Goal: Transaction & Acquisition: Purchase product/service

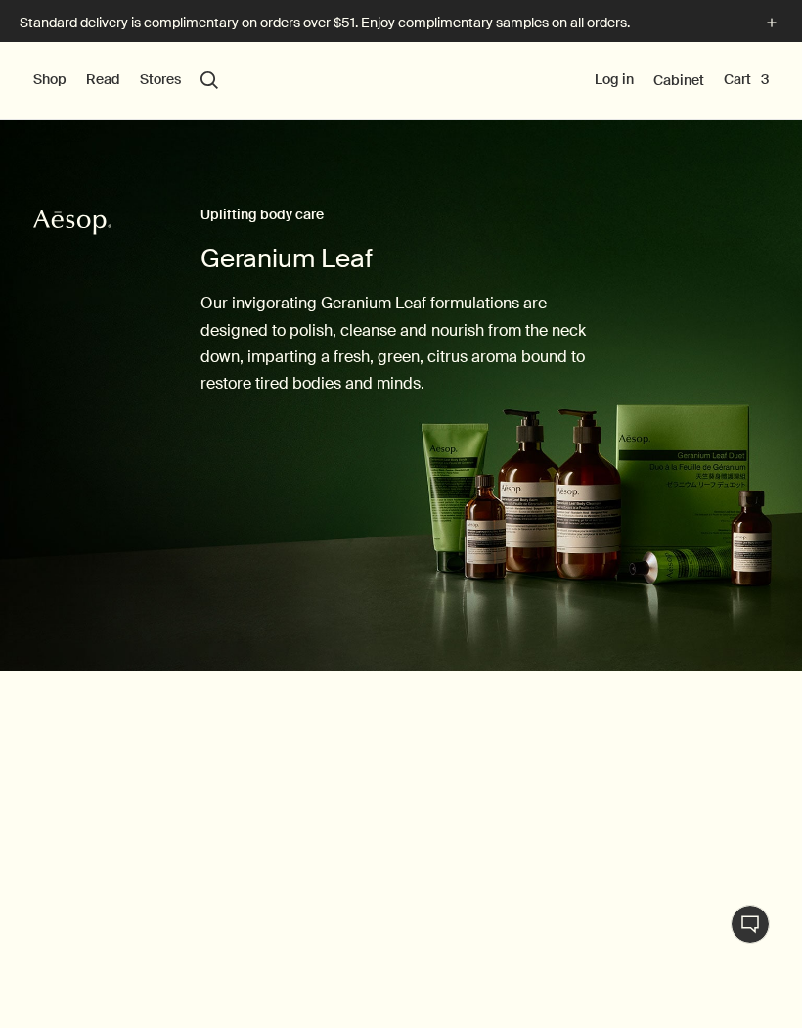
click at [728, 76] on button "Cart 3" at bounding box center [746, 80] width 45 height 20
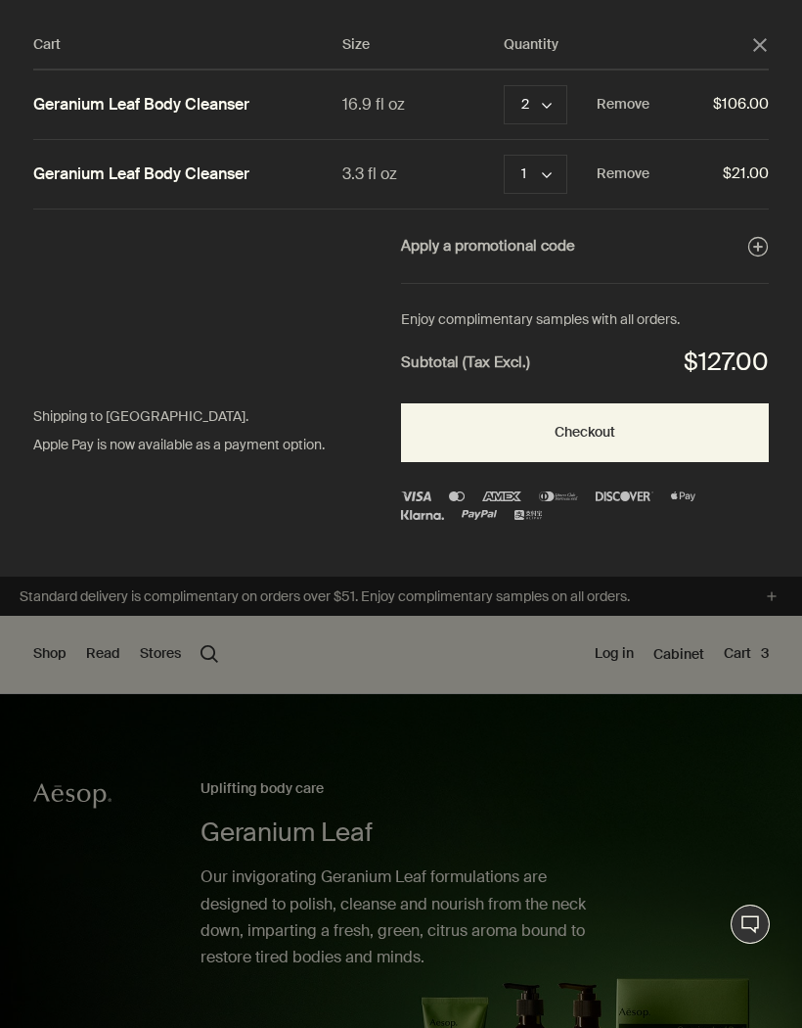
click at [549, 103] on icon "chevron" at bounding box center [547, 106] width 10 height 10
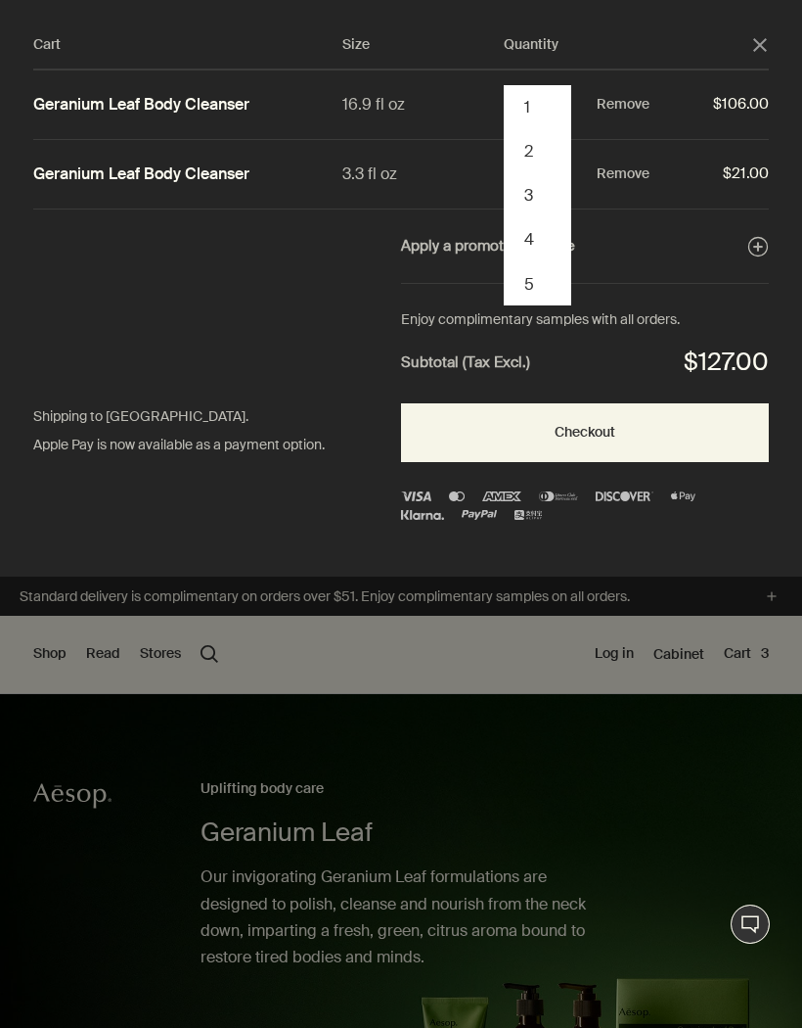
click at [629, 94] on button "Remove" at bounding box center [623, 104] width 53 height 23
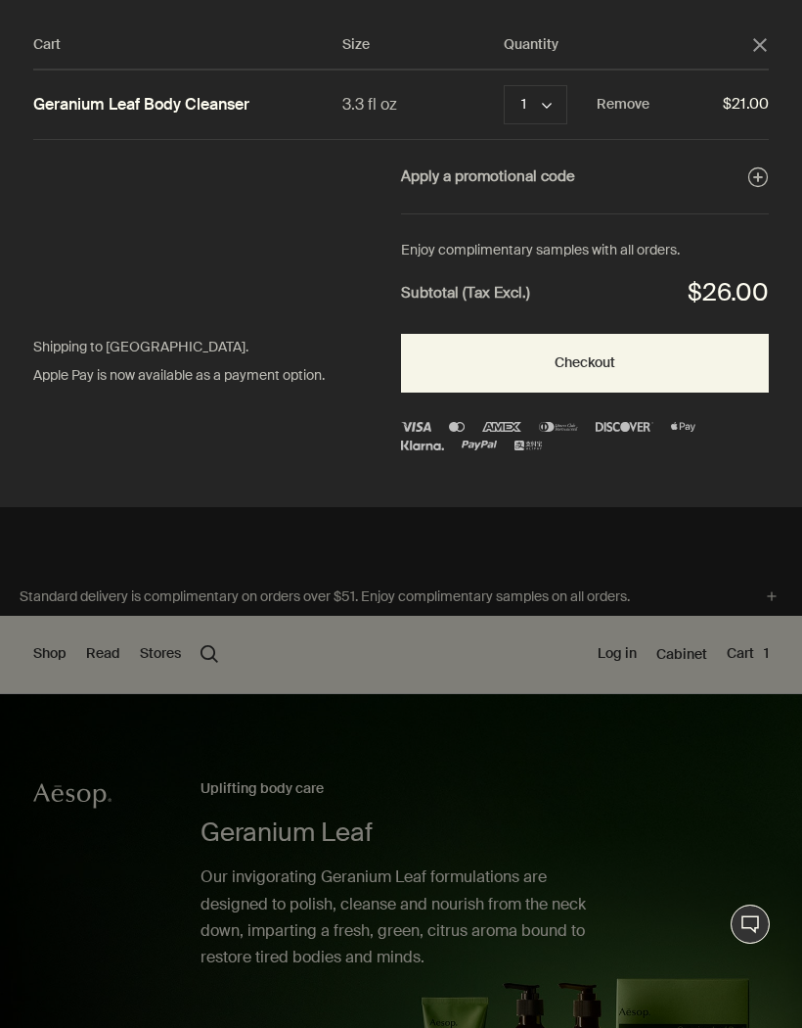
click at [546, 101] on icon "chevron" at bounding box center [547, 106] width 10 height 10
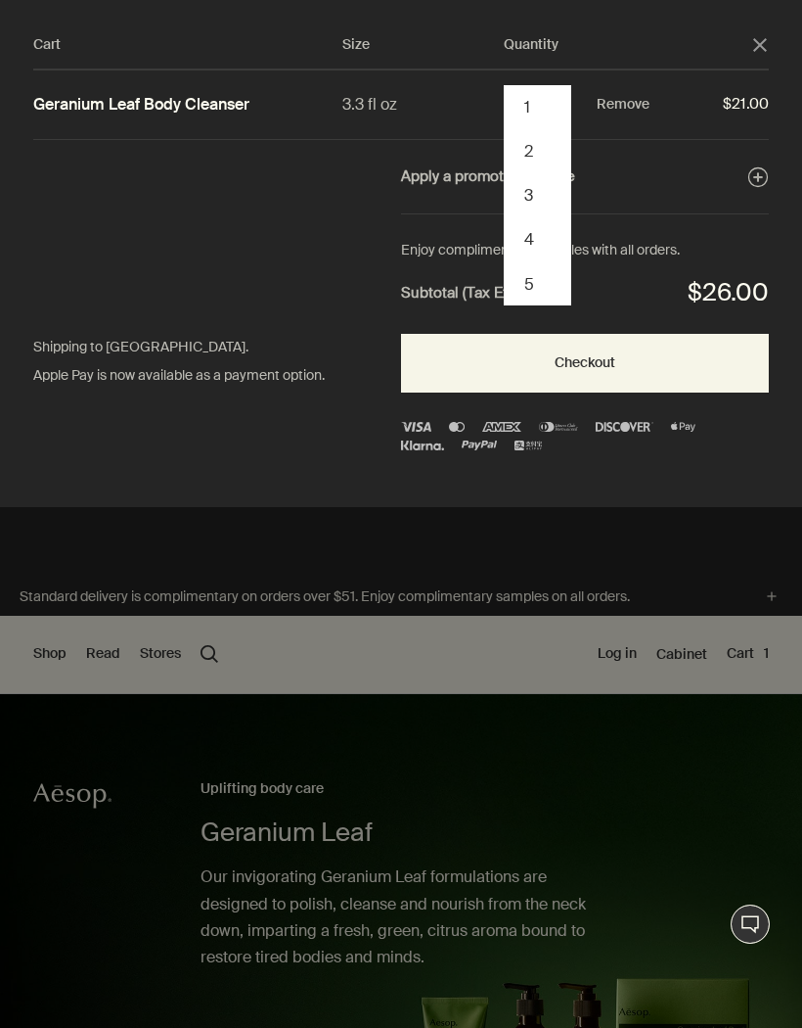
click at [530, 149] on button "2" at bounding box center [538, 151] width 64 height 44
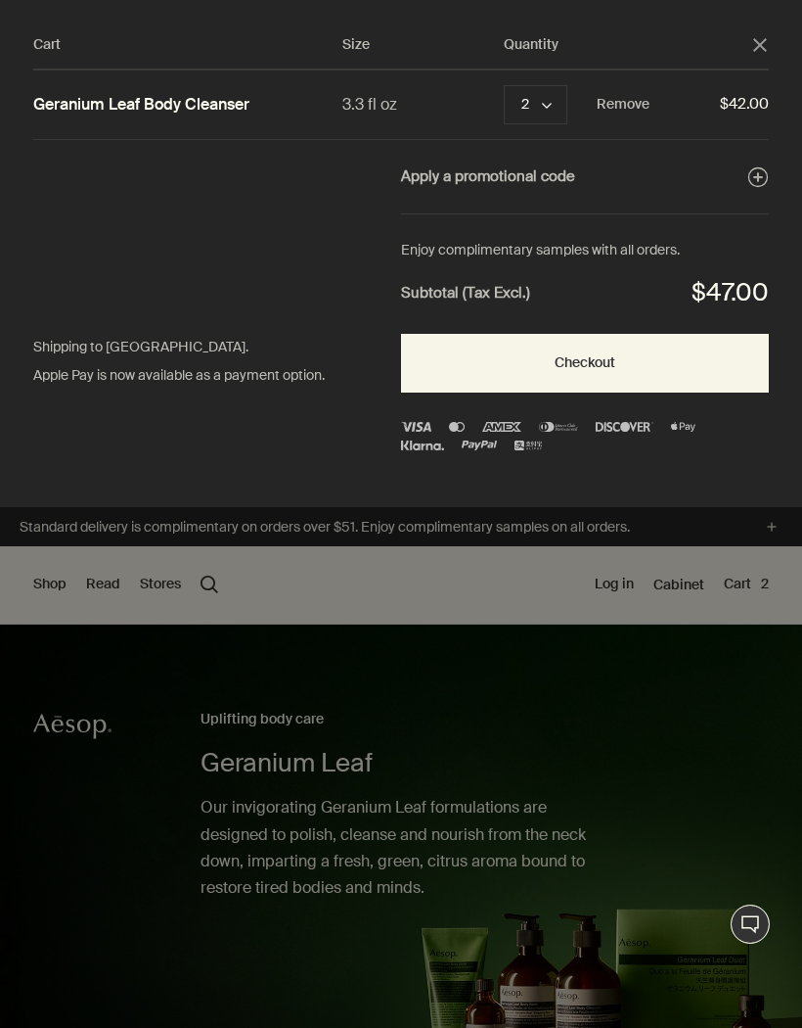
click at [589, 362] on button "Checkout" at bounding box center [585, 363] width 368 height 59
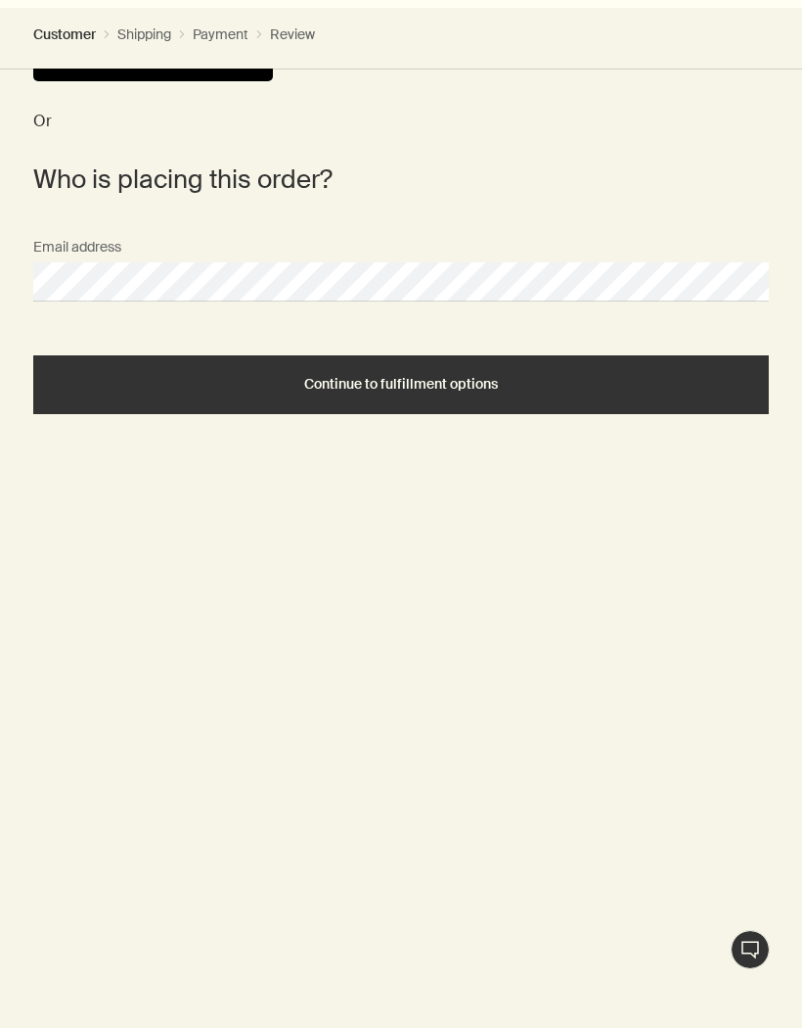
scroll to position [658, 0]
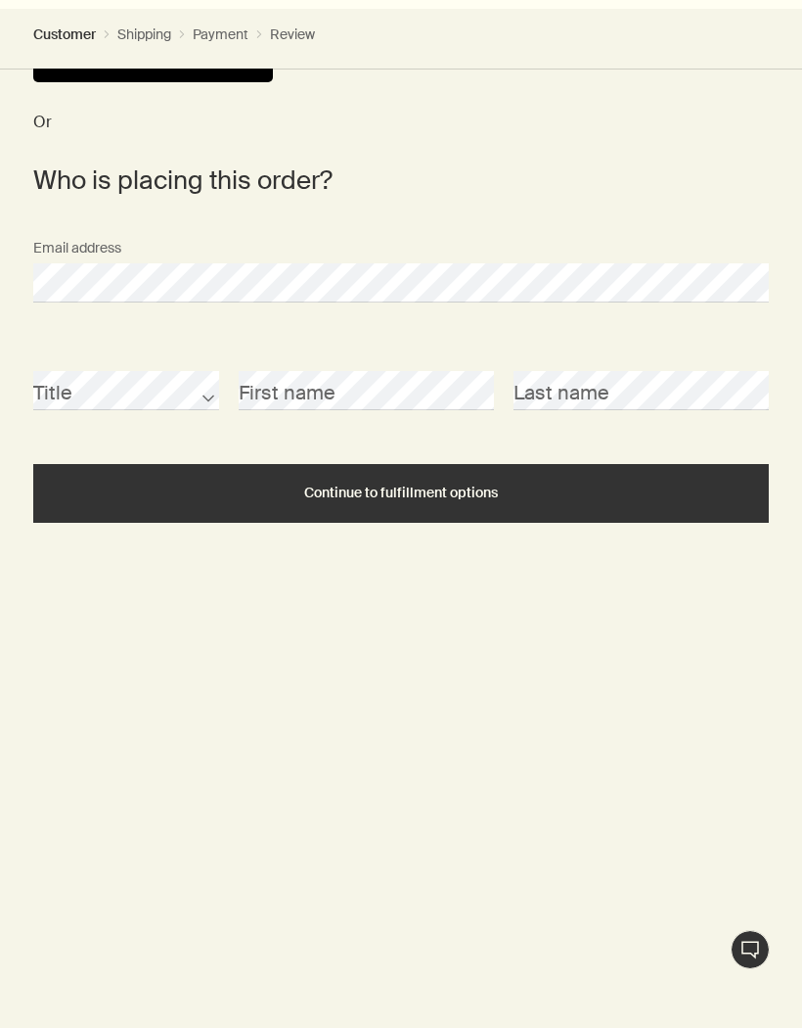
click at [78, 430] on div "Title First name Last name" at bounding box center [400, 391] width 755 height 108
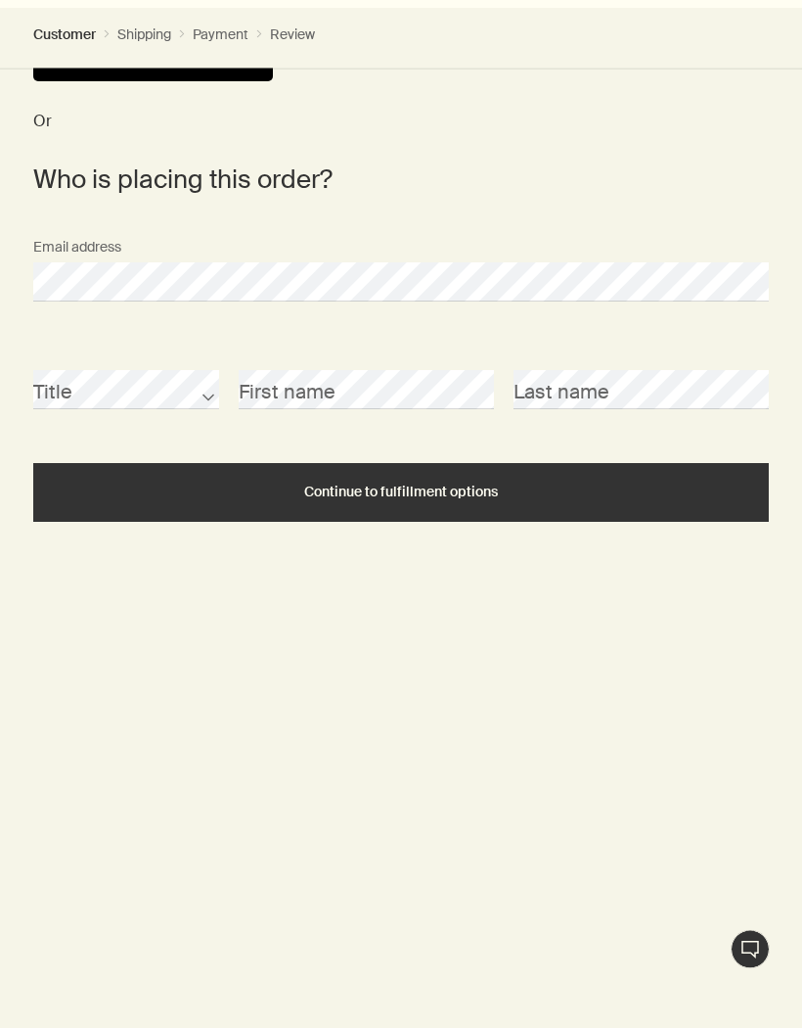
click at [284, 431] on div "Title First name Last name" at bounding box center [400, 391] width 755 height 108
click at [398, 489] on span "Continue to fulfillment options" at bounding box center [401, 492] width 194 height 15
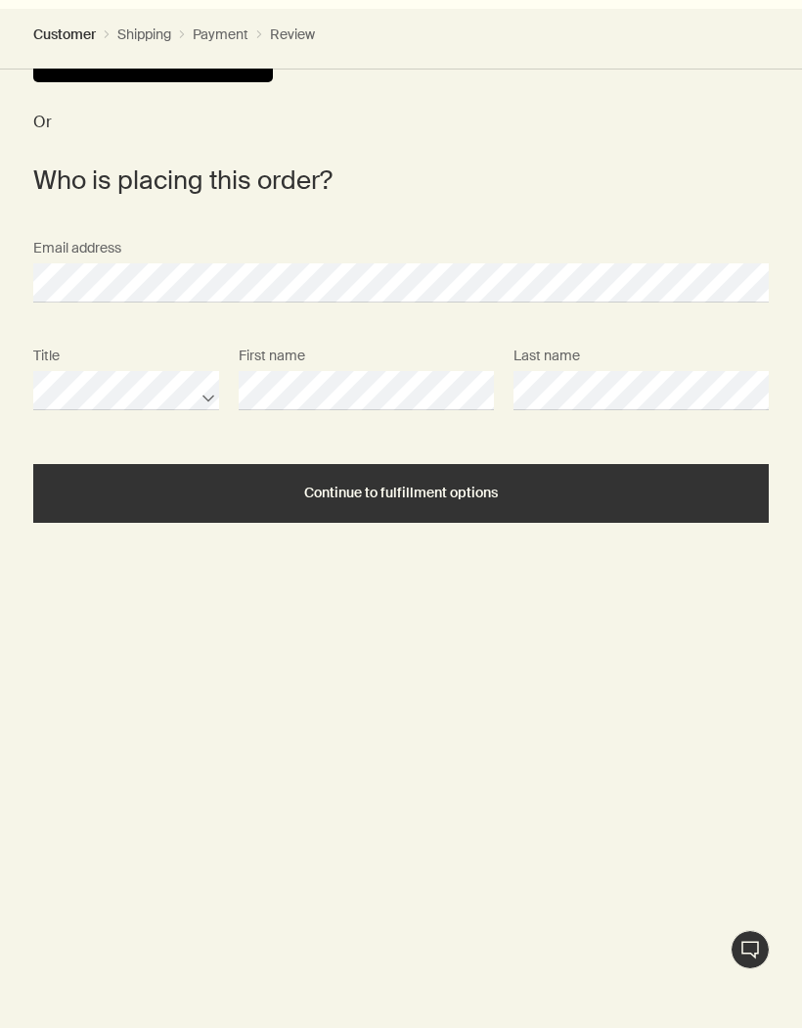
scroll to position [659, 0]
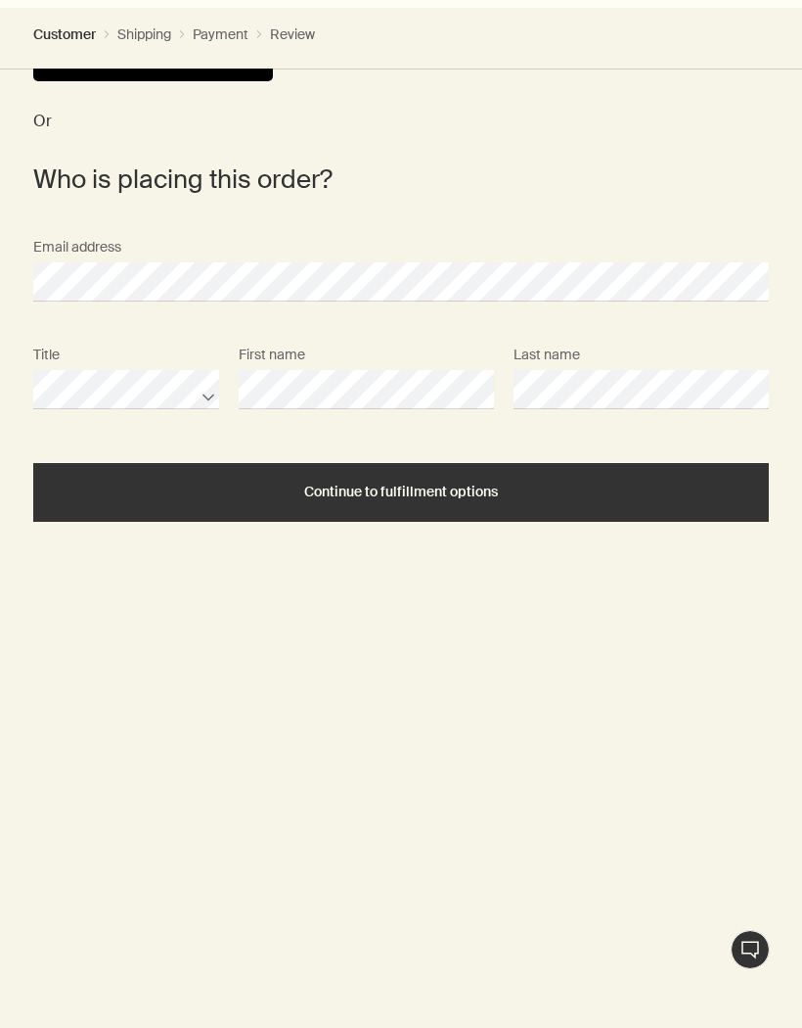
click at [406, 492] on span "Continue to fulfillment options" at bounding box center [401, 491] width 194 height 15
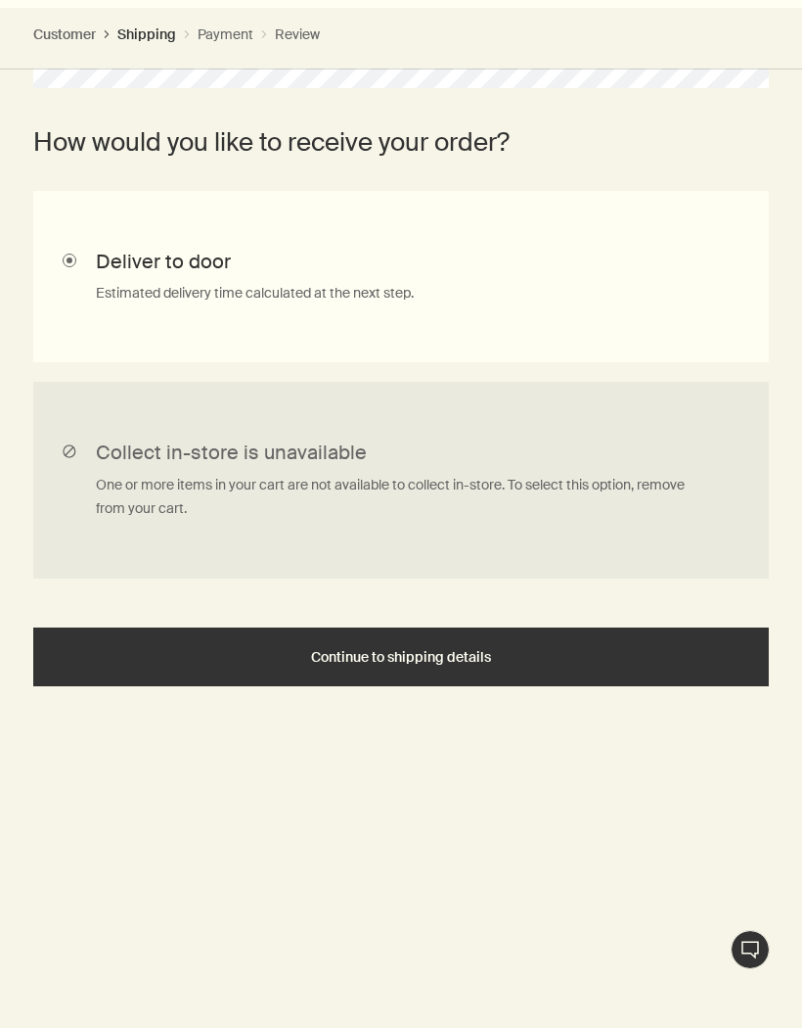
click at [445, 650] on span "Continue to shipping details" at bounding box center [401, 657] width 180 height 15
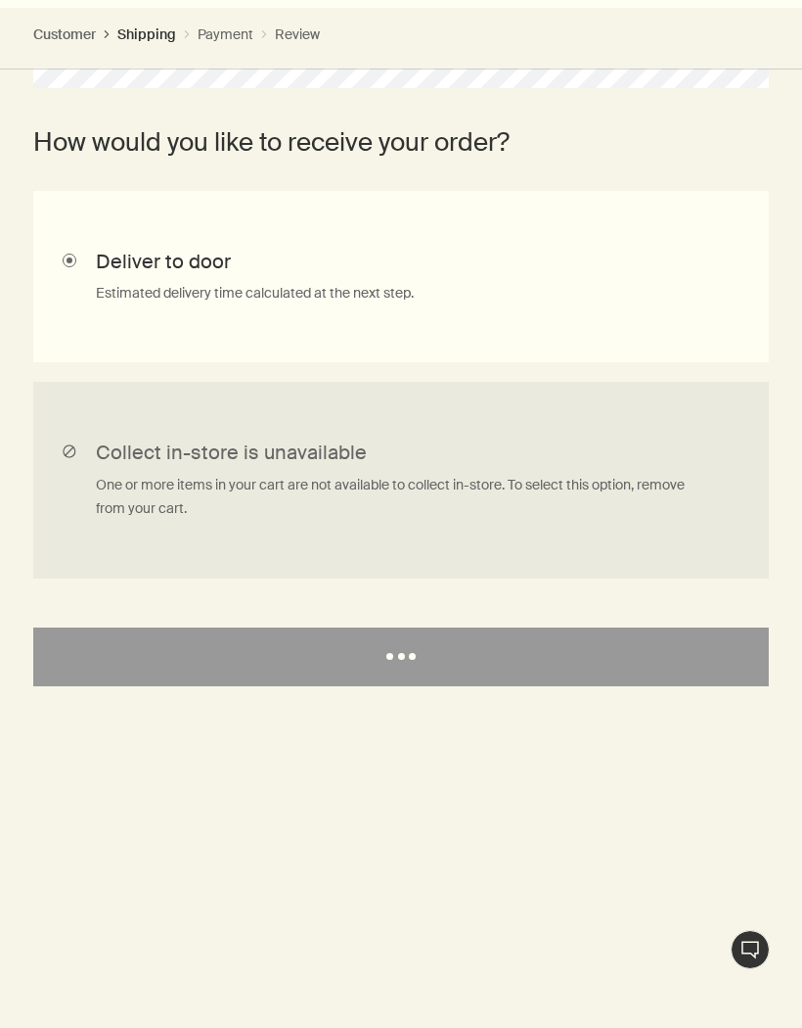
scroll to position [0, 0]
select select "US"
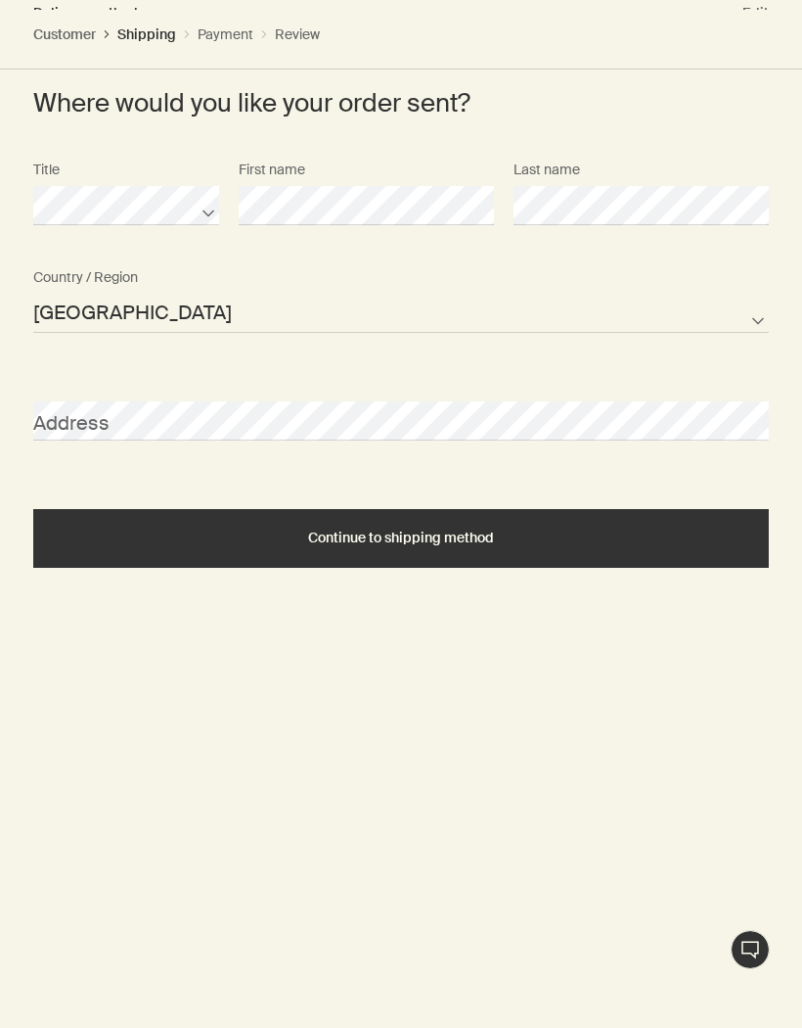
scroll to position [775, 0]
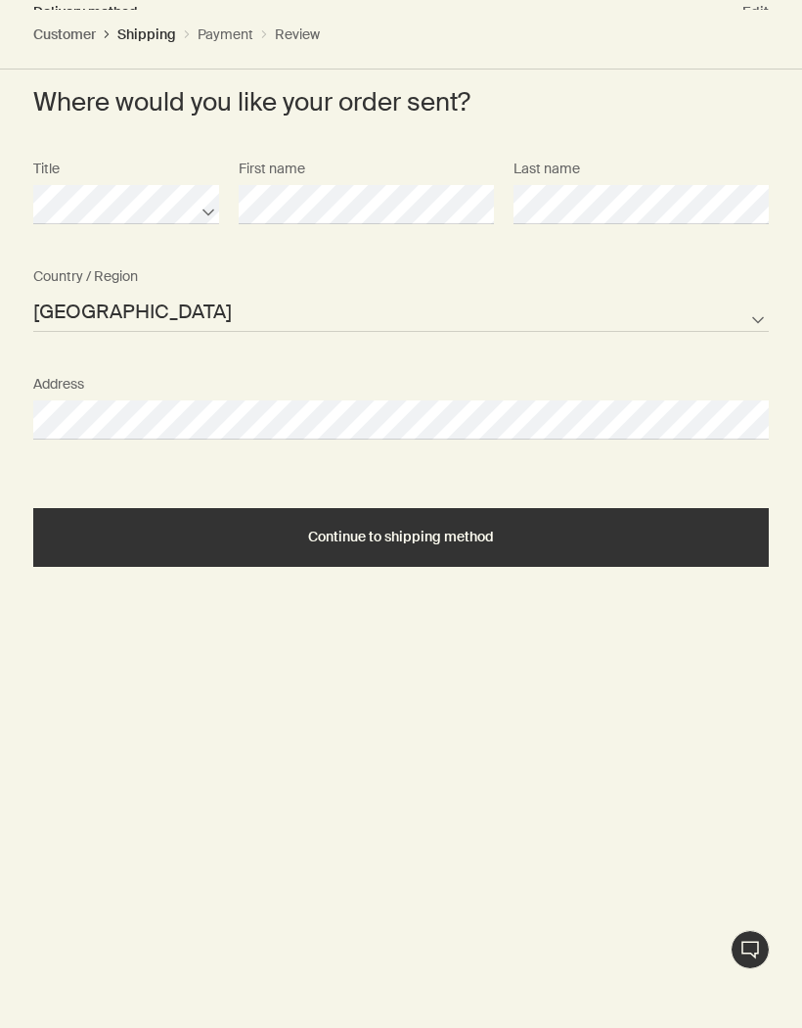
select select "US"
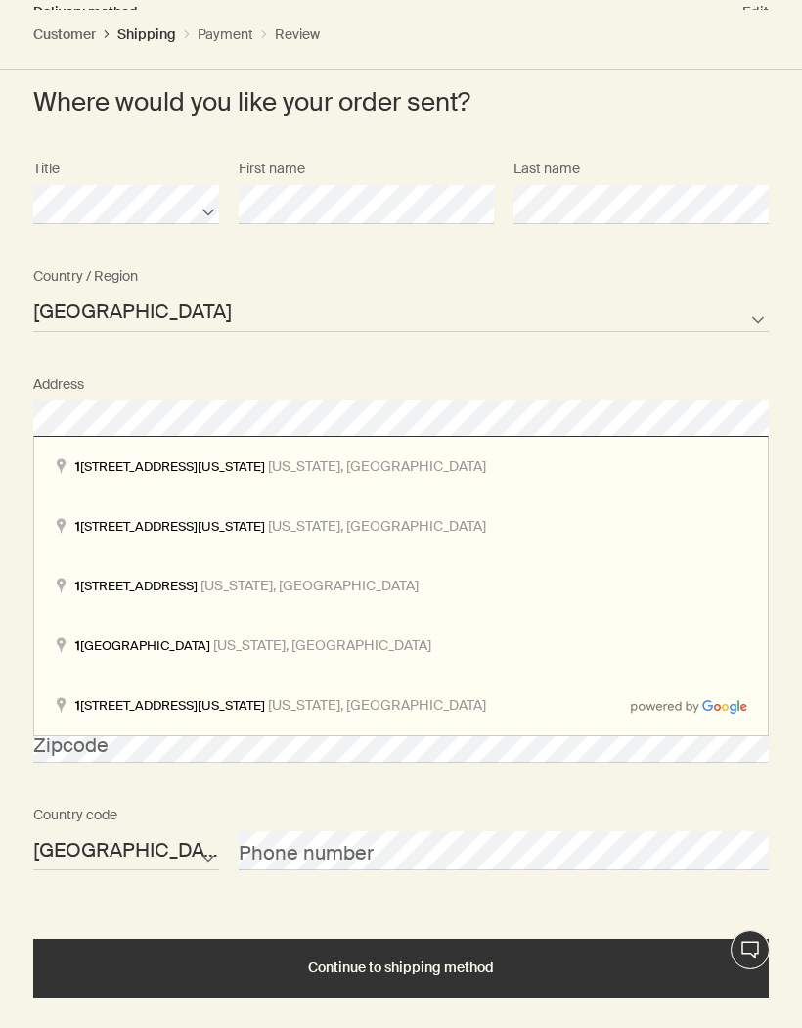
select select "US"
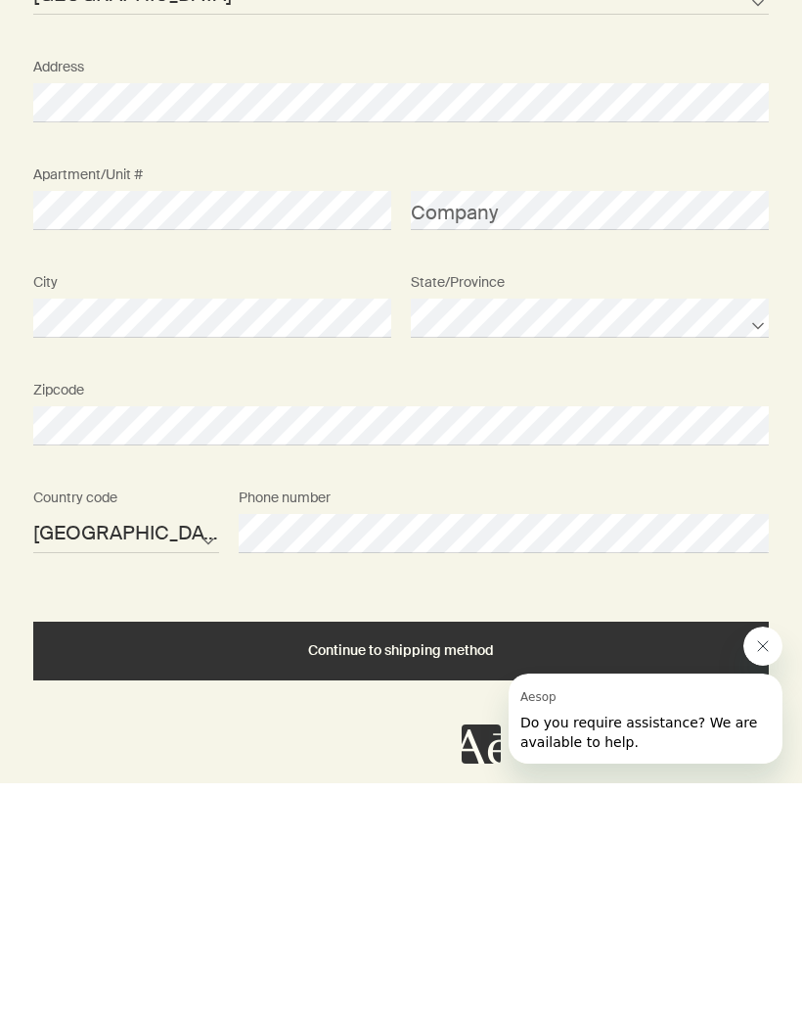
scroll to position [844, 0]
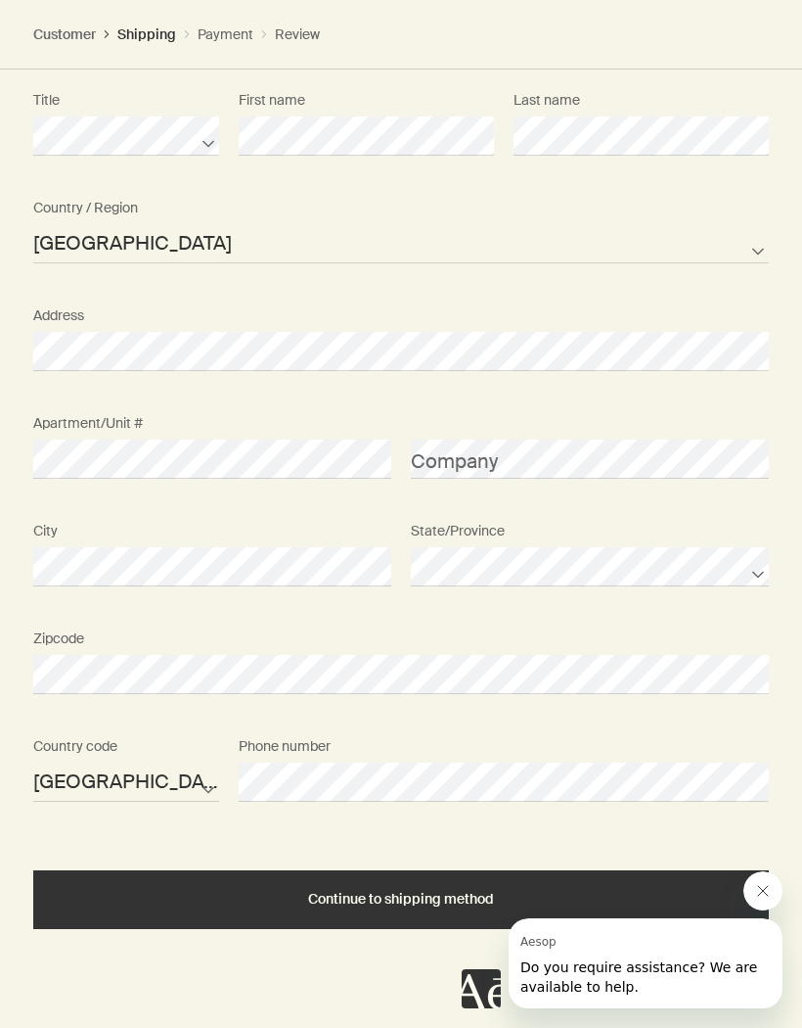
click at [732, 733] on div "Phone number" at bounding box center [504, 764] width 550 height 73
click at [409, 898] on span "Continue to shipping method" at bounding box center [401, 899] width 186 height 15
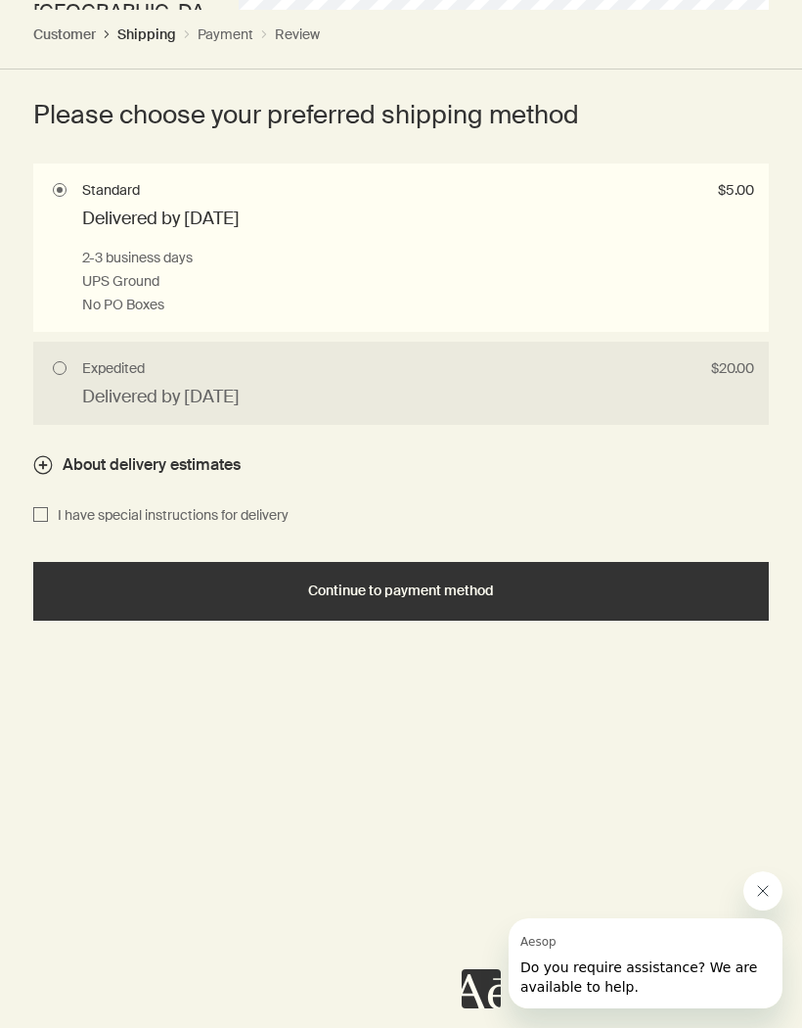
scroll to position [1615, 0]
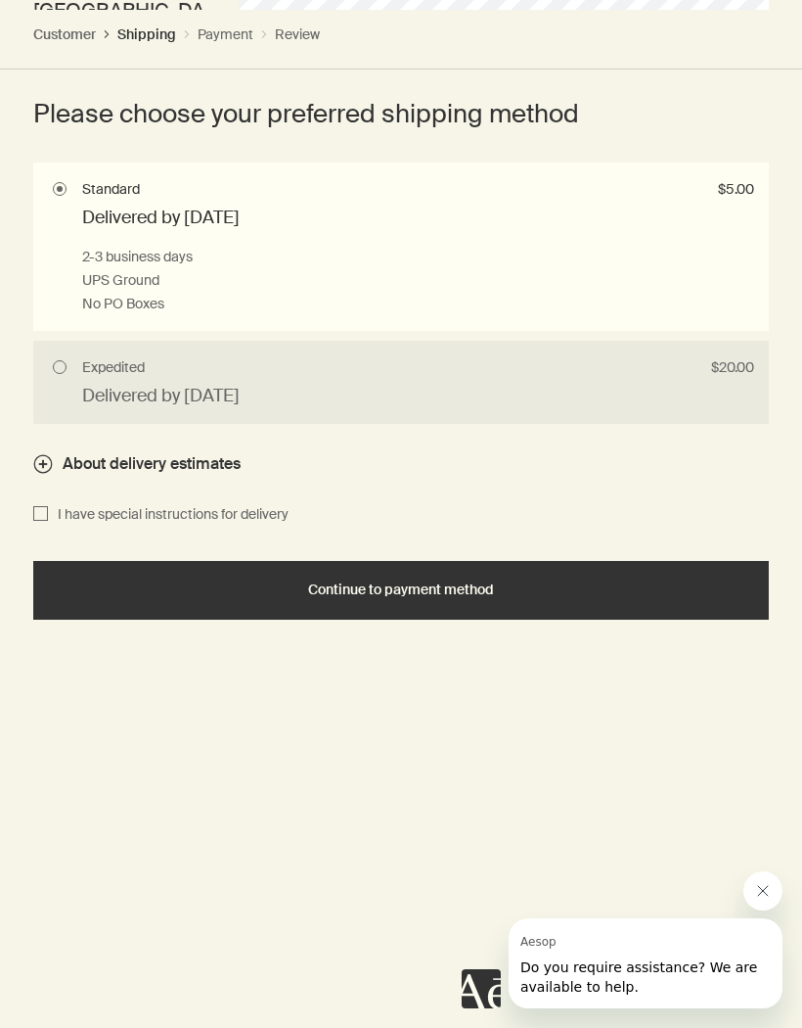
click at [466, 582] on span "Continue to payment method" at bounding box center [401, 589] width 186 height 15
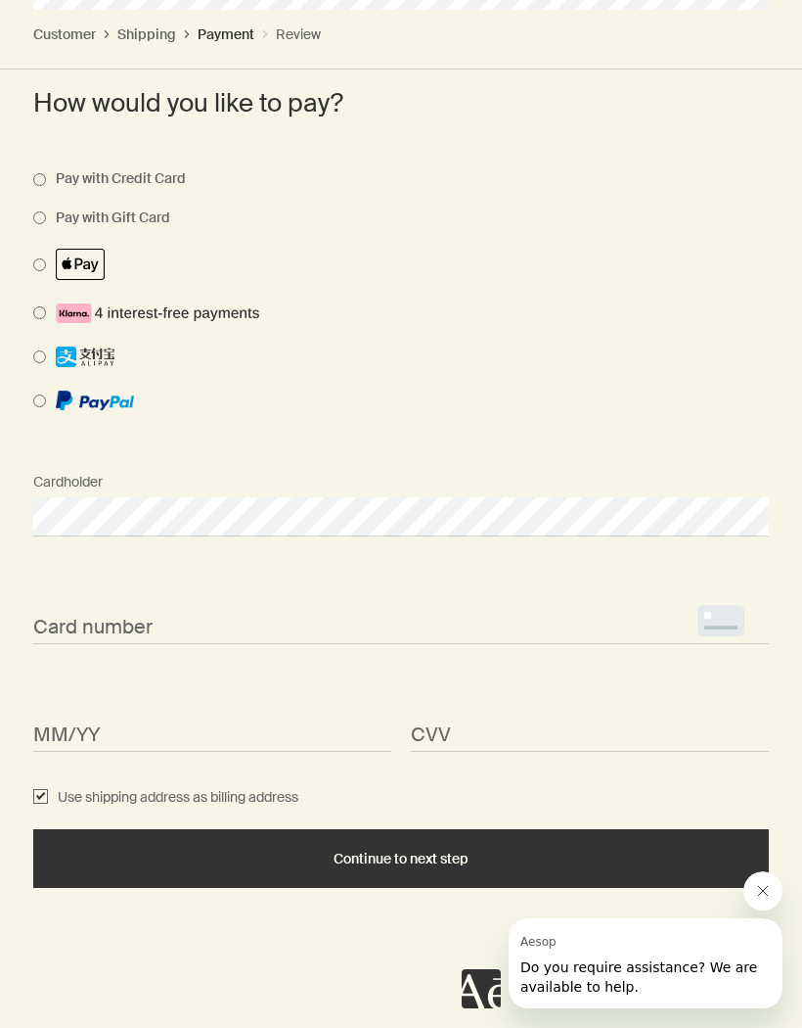
scroll to position [929, 0]
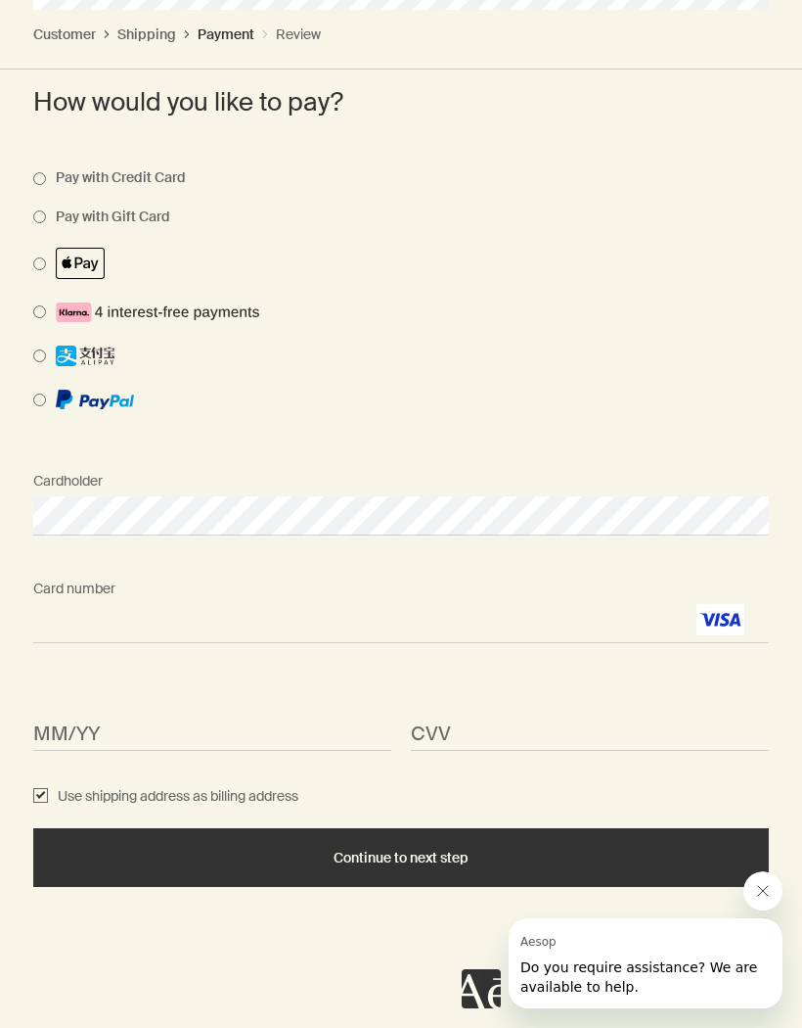
click at [114, 712] on span "<p>Your browser does not support iframes.</p>" at bounding box center [212, 730] width 358 height 39
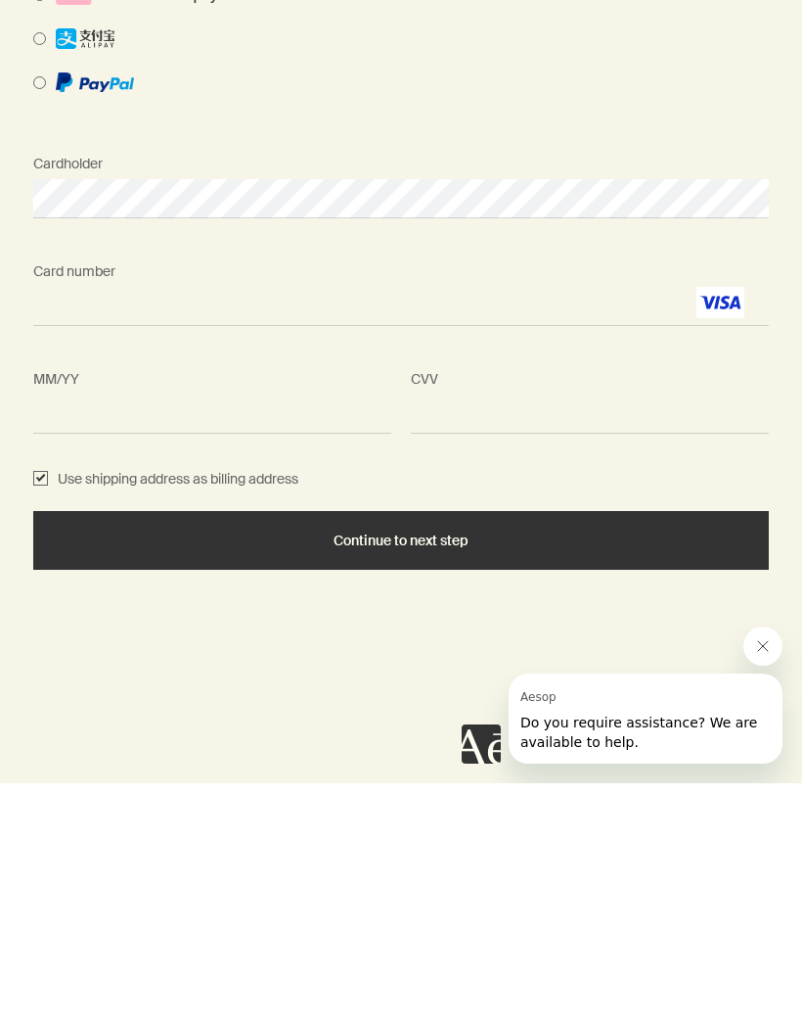
click at [444, 755] on button "Continue to next step" at bounding box center [401, 784] width 736 height 59
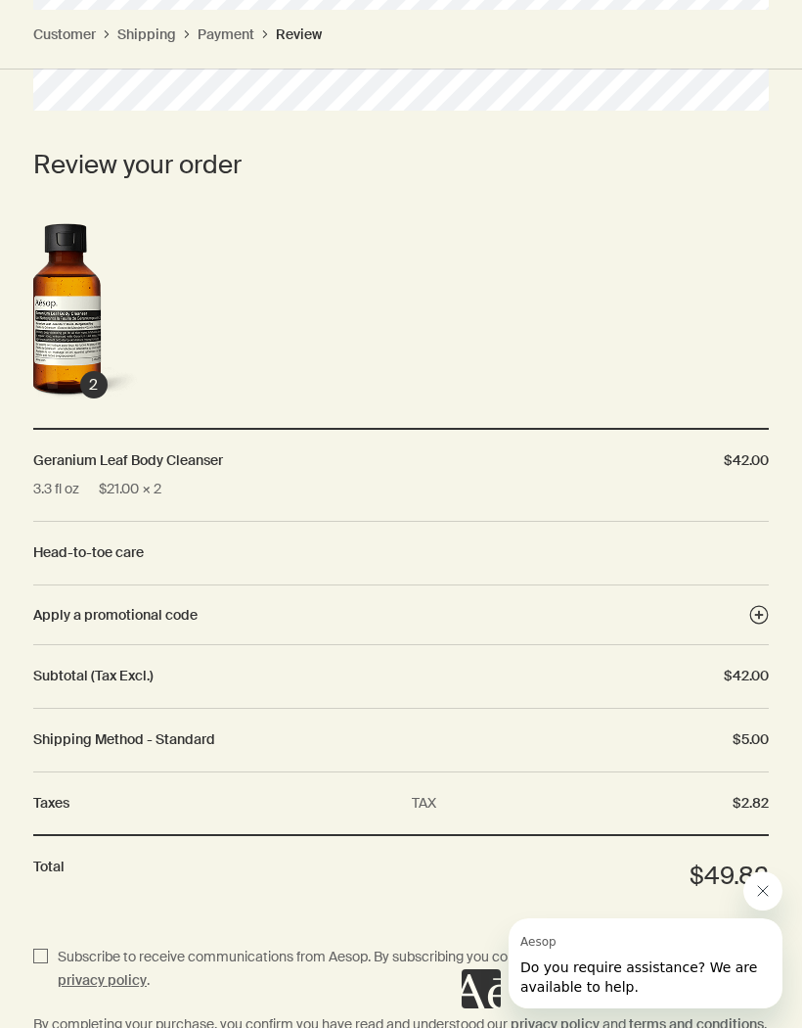
scroll to position [983, 0]
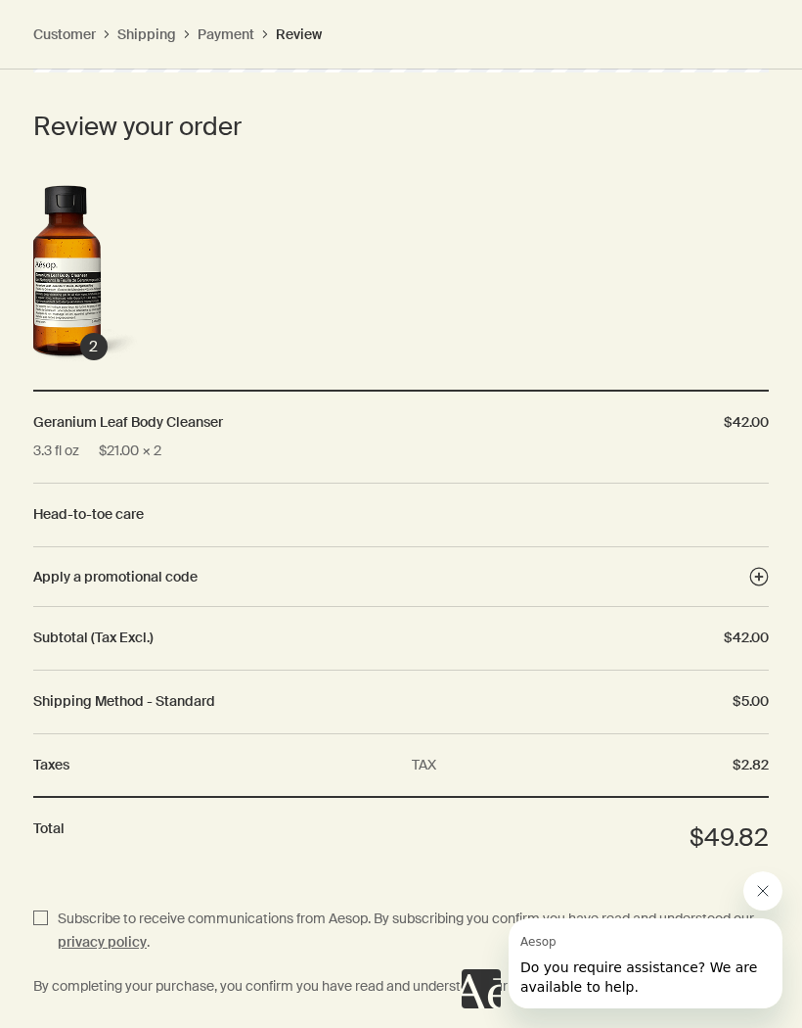
click at [40, 907] on input "Subscribe to receive communications from Aesop. By subscribing you confirm you …" at bounding box center [40, 931] width 15 height 48
checkbox input "true"
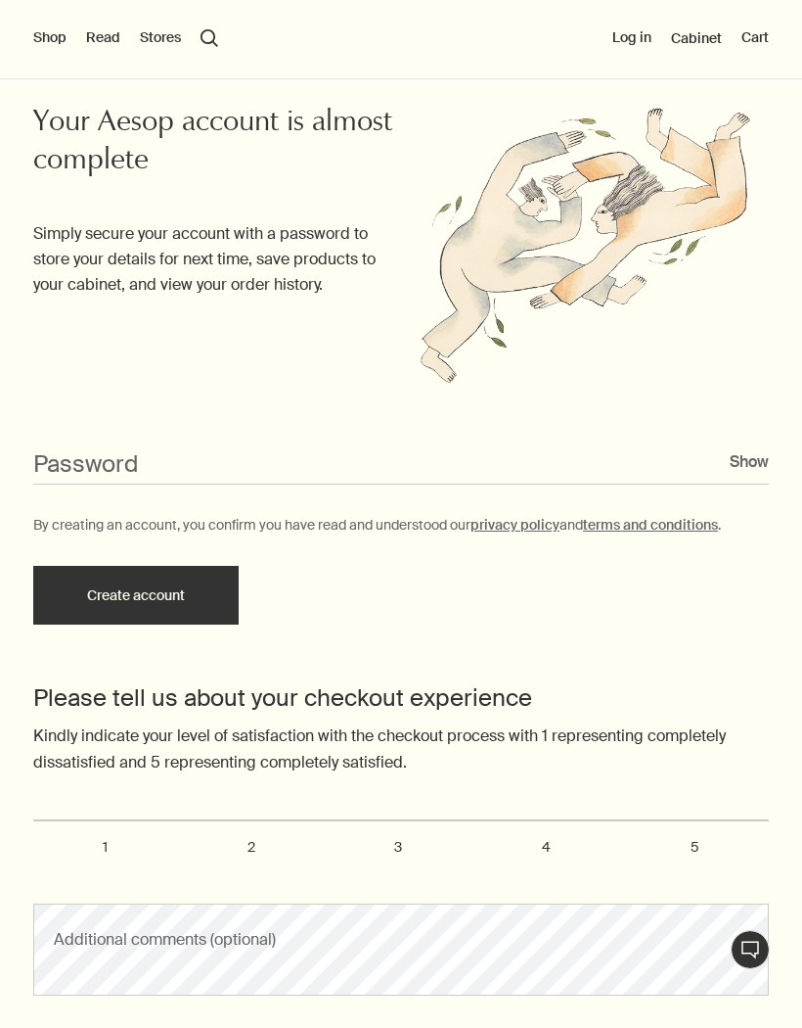
scroll to position [404, 0]
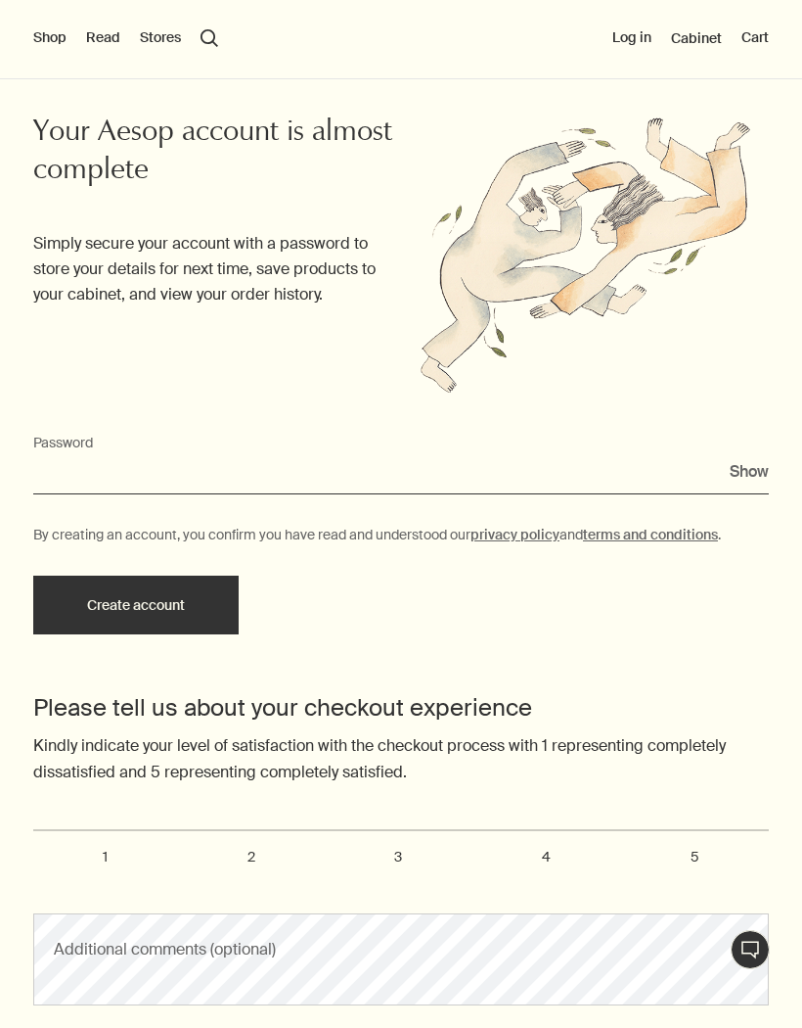
click at [224, 474] on input "Password" at bounding box center [401, 476] width 736 height 36
type input "••••••"
click at [182, 606] on button "Create account" at bounding box center [136, 604] width 206 height 59
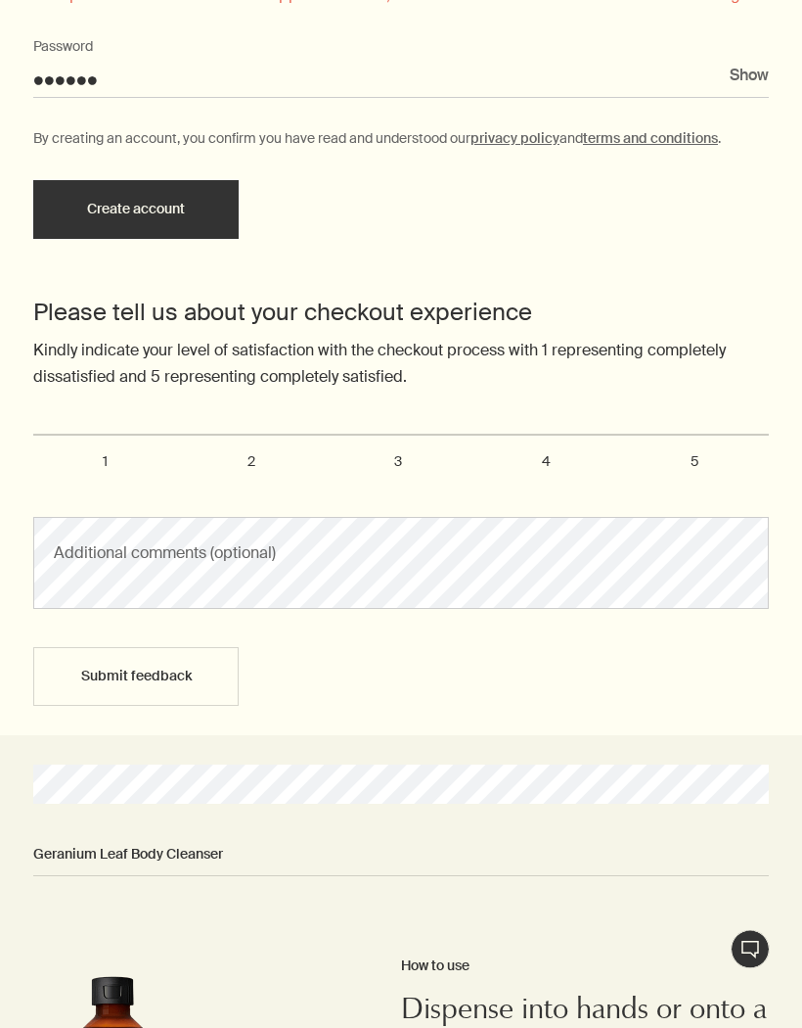
scroll to position [856, 0]
click at [694, 447] on label "5" at bounding box center [694, 461] width 149 height 55
click at [51, 447] on input "5" at bounding box center [44, 442] width 13 height 13
radio input "true"
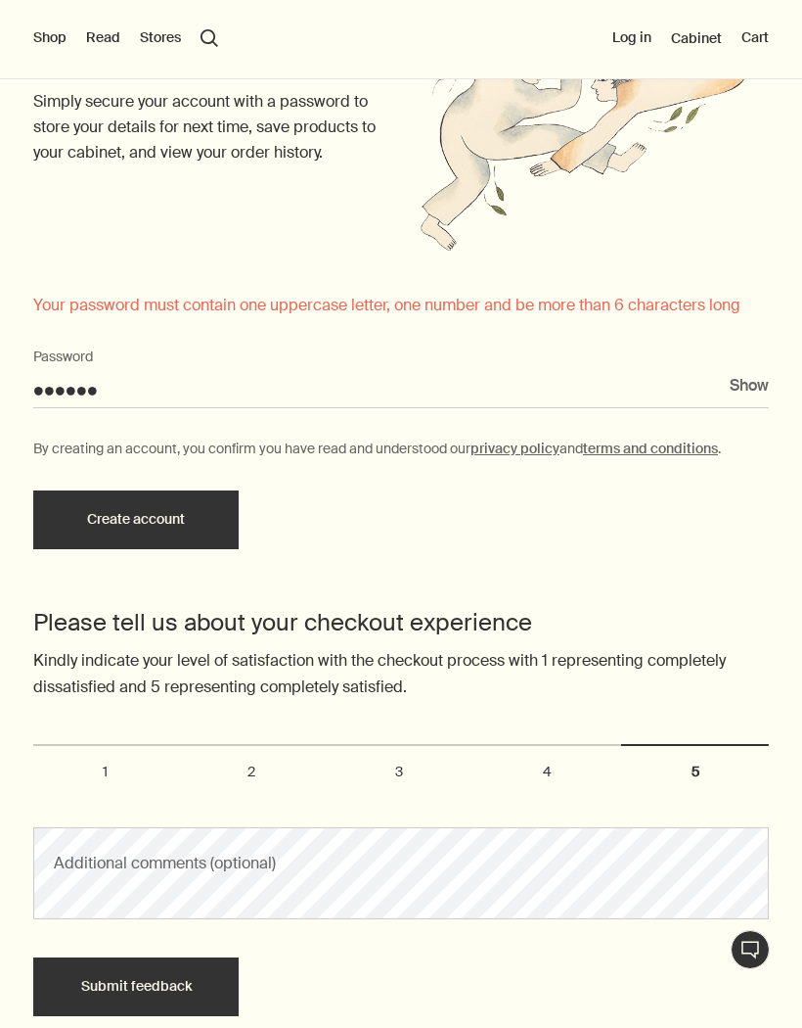
scroll to position [545, 0]
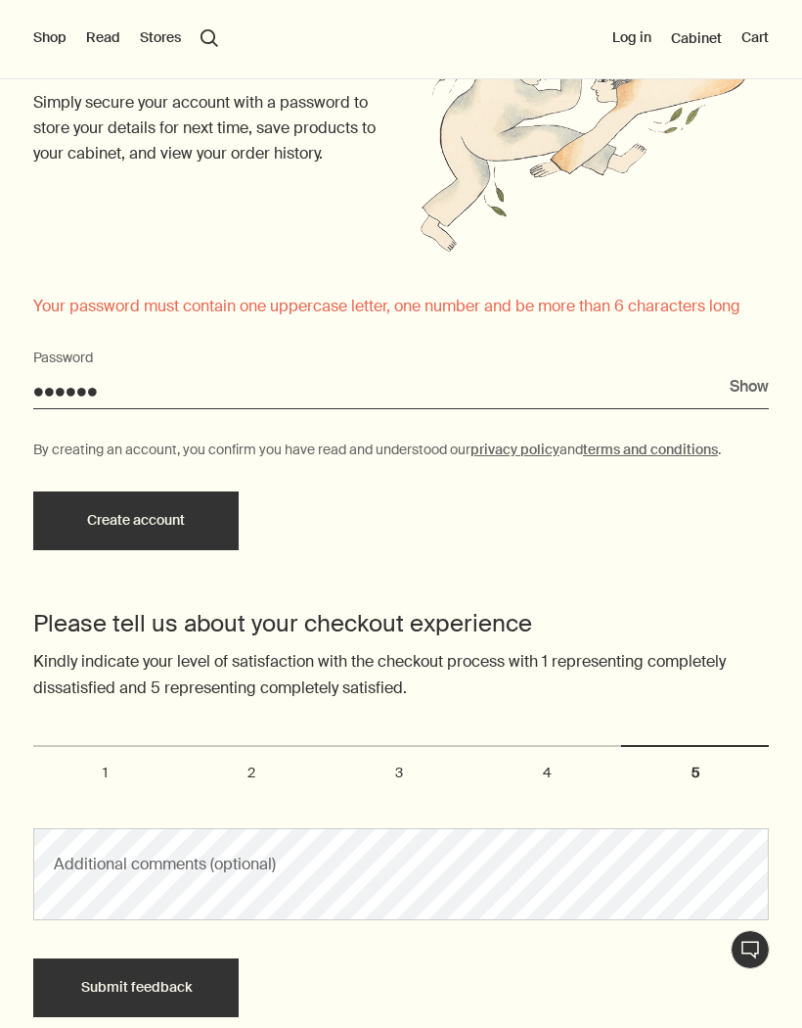
click at [127, 391] on input "••••••" at bounding box center [401, 391] width 736 height 36
type input "•"
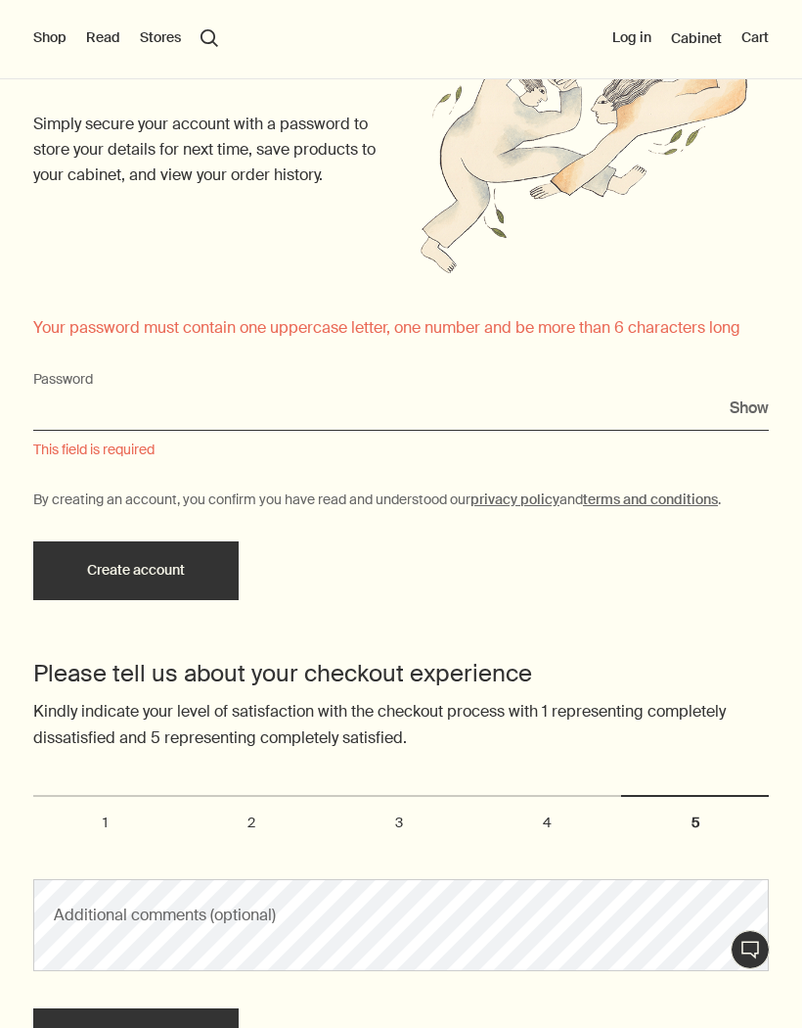
scroll to position [524, 0]
click at [100, 406] on input "Password" at bounding box center [401, 412] width 736 height 36
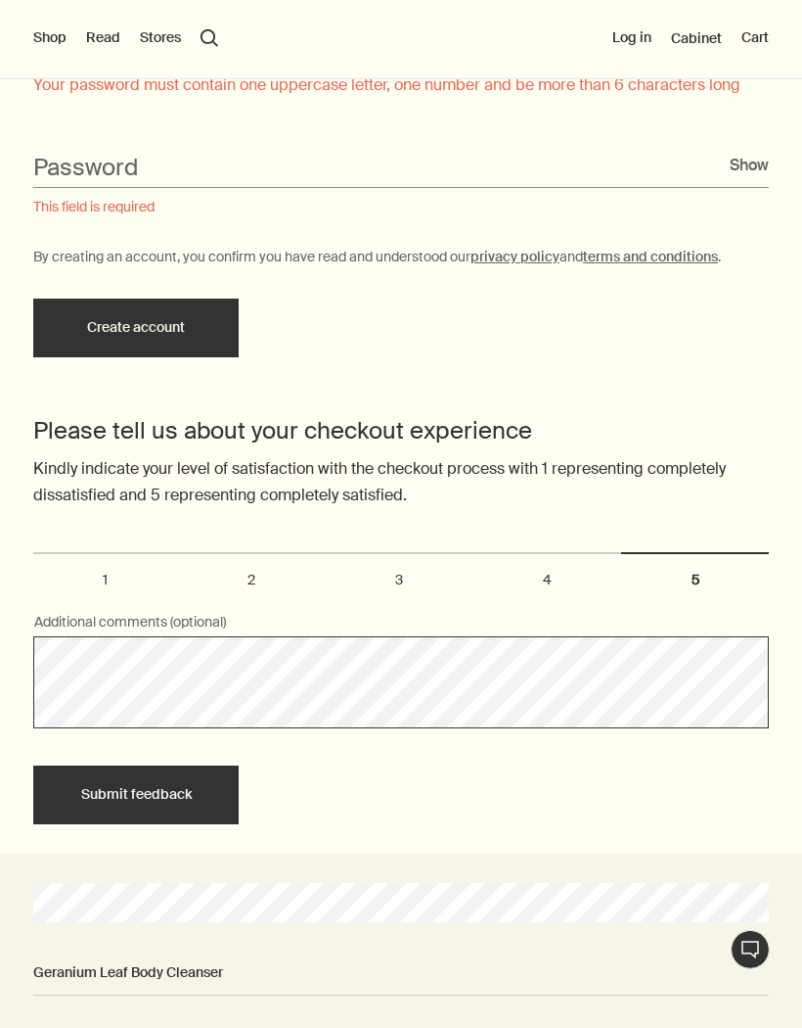
scroll to position [765, 0]
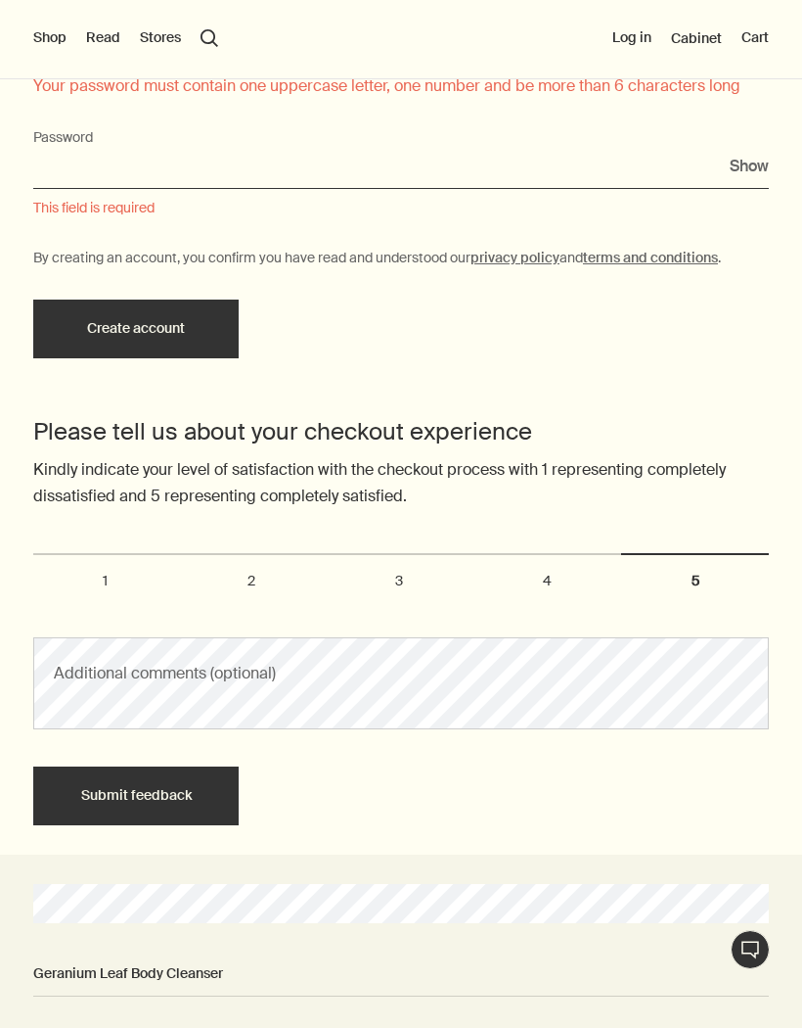
click at [244, 153] on input "Password" at bounding box center [401, 171] width 736 height 36
click at [114, 154] on input "Password" at bounding box center [401, 171] width 736 height 36
type input "e"
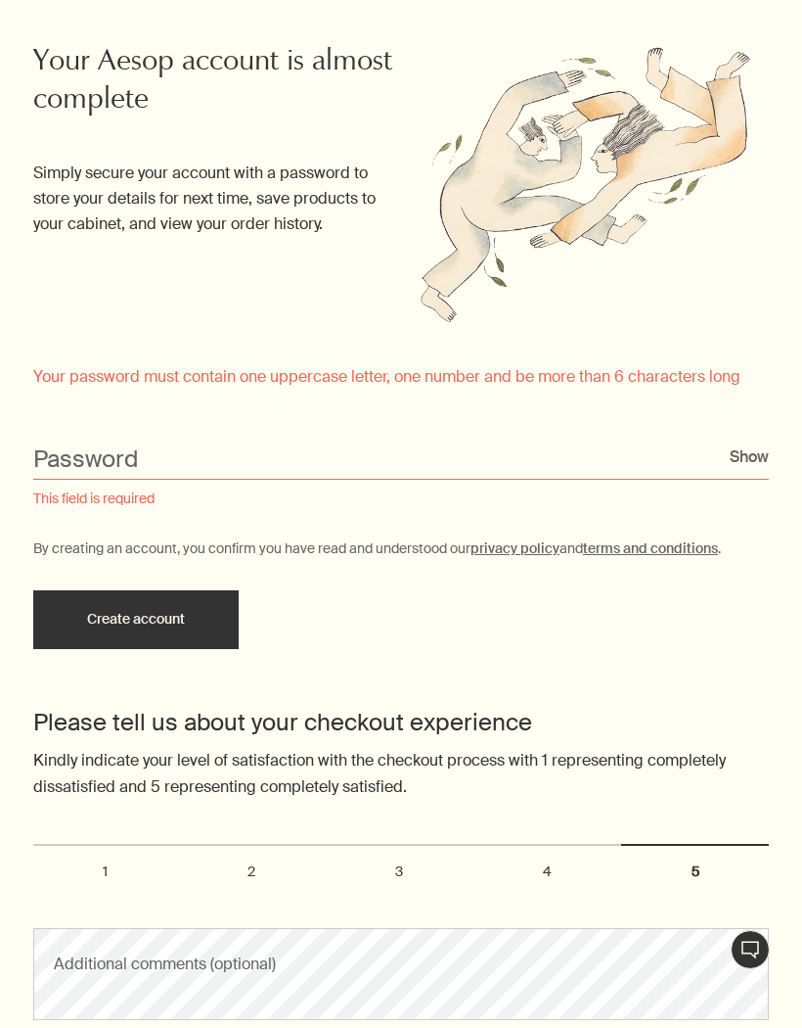
scroll to position [474, 0]
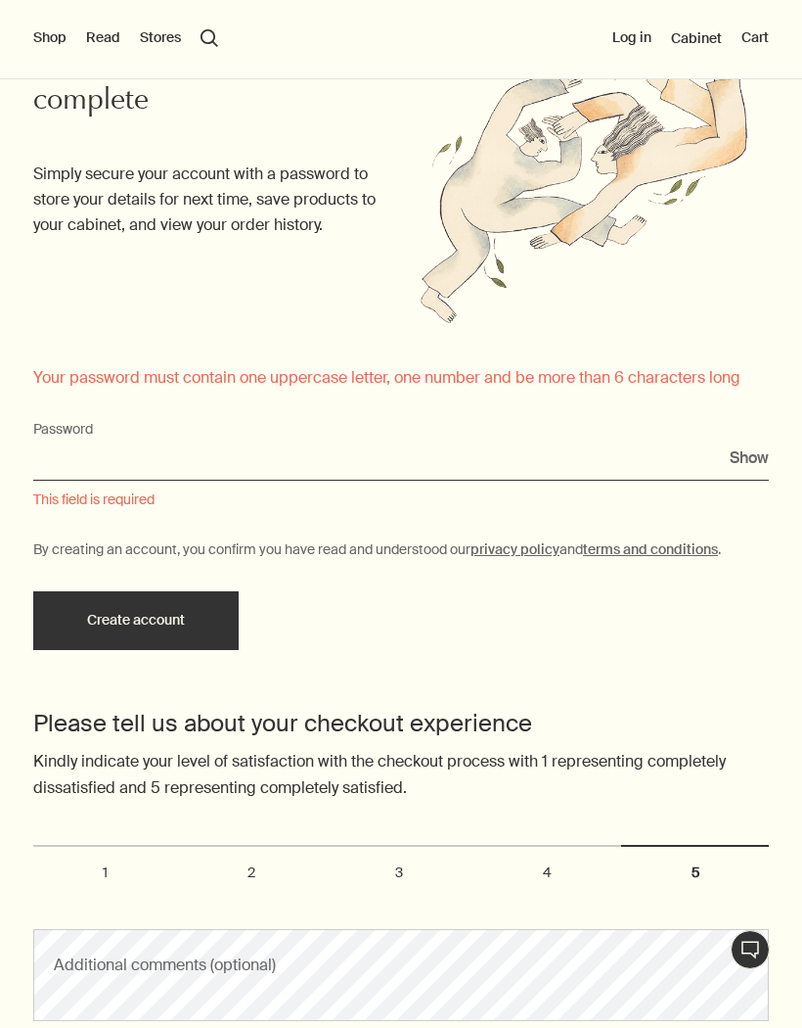
click at [186, 456] on input "Password" at bounding box center [401, 462] width 736 height 36
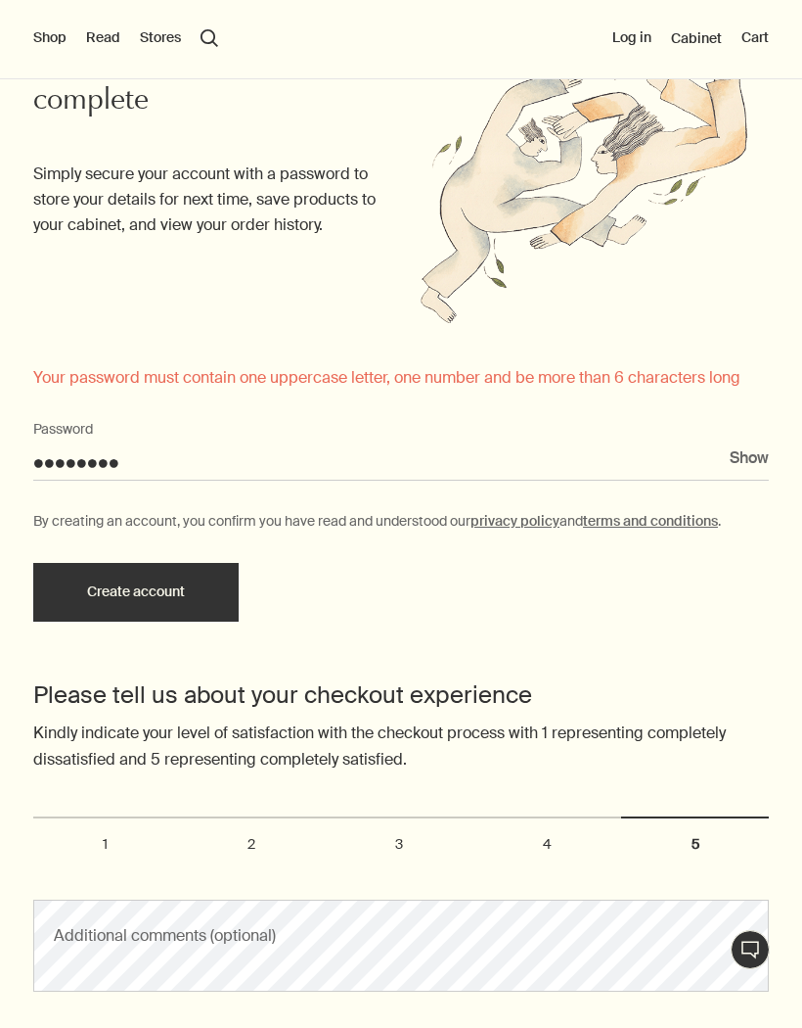
click at [751, 444] on button "Show" at bounding box center [749, 457] width 39 height 26
click at [160, 592] on button "Create account" at bounding box center [136, 592] width 206 height 59
click at [192, 453] on input "Enidokla" at bounding box center [401, 462] width 736 height 36
type input "Enidokla1712"
click at [165, 583] on button "Create account" at bounding box center [136, 592] width 206 height 59
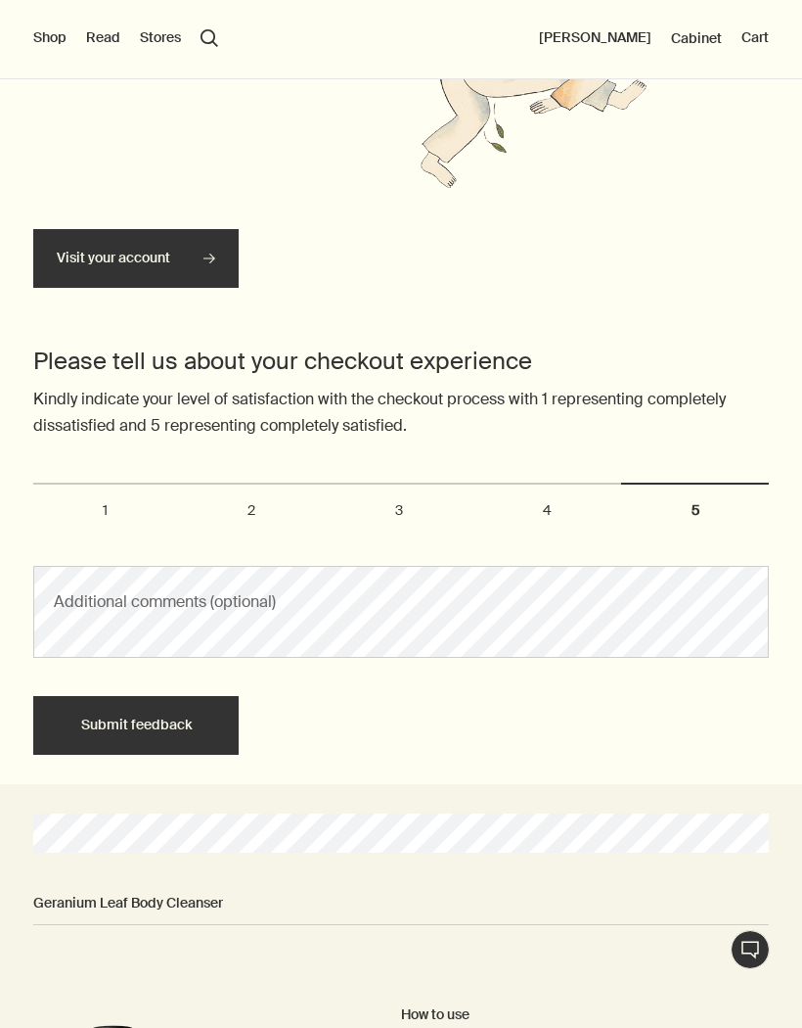
scroll to position [607, 0]
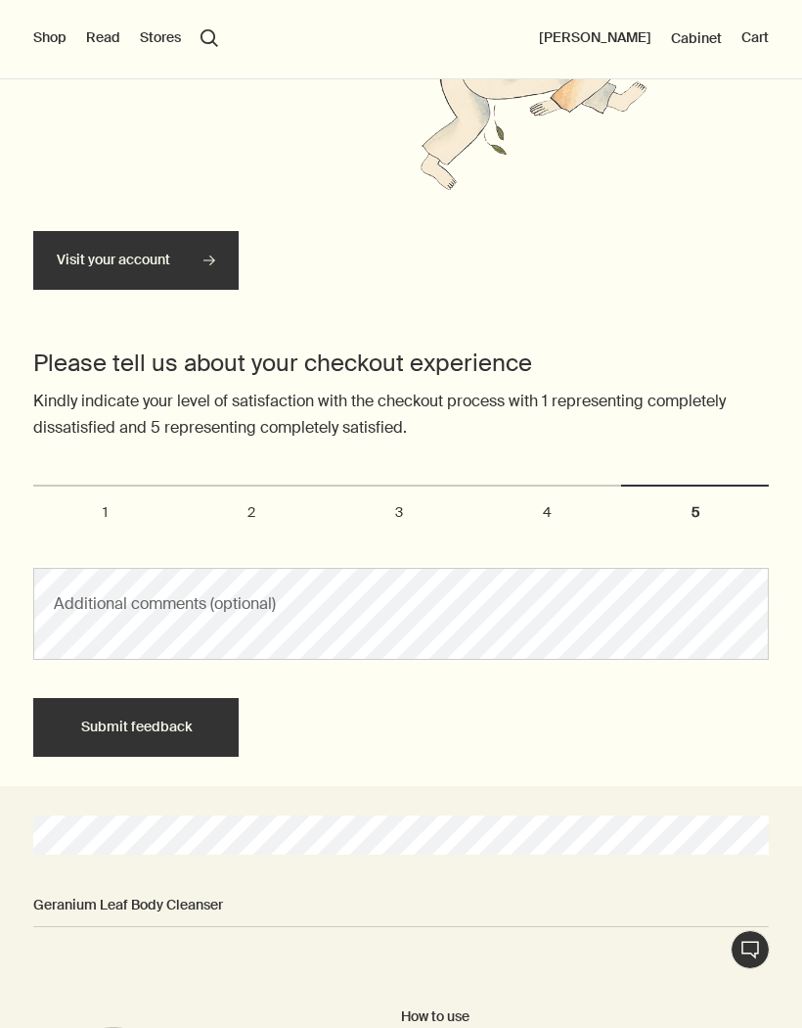
click at [695, 498] on label "5" at bounding box center [695, 511] width 148 height 55
click at [51, 498] on input "5" at bounding box center [44, 493] width 13 height 13
click at [157, 722] on button "Submit feedback" at bounding box center [136, 727] width 206 height 59
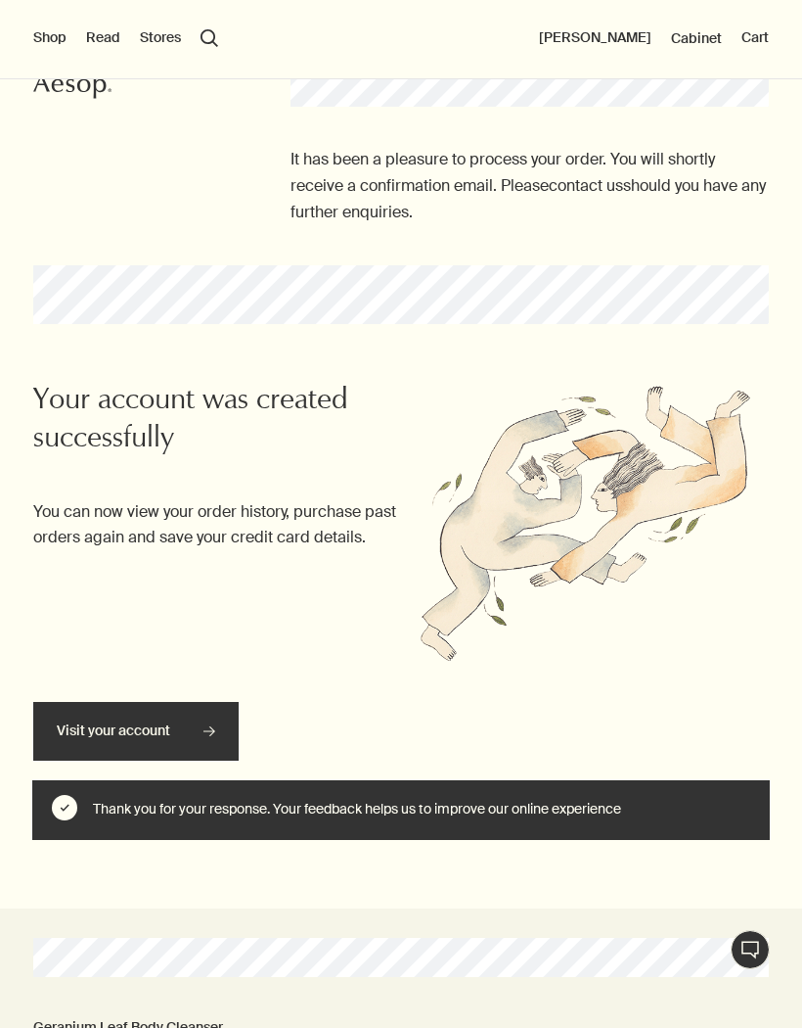
scroll to position [0, 0]
